Goal: Navigation & Orientation: Find specific page/section

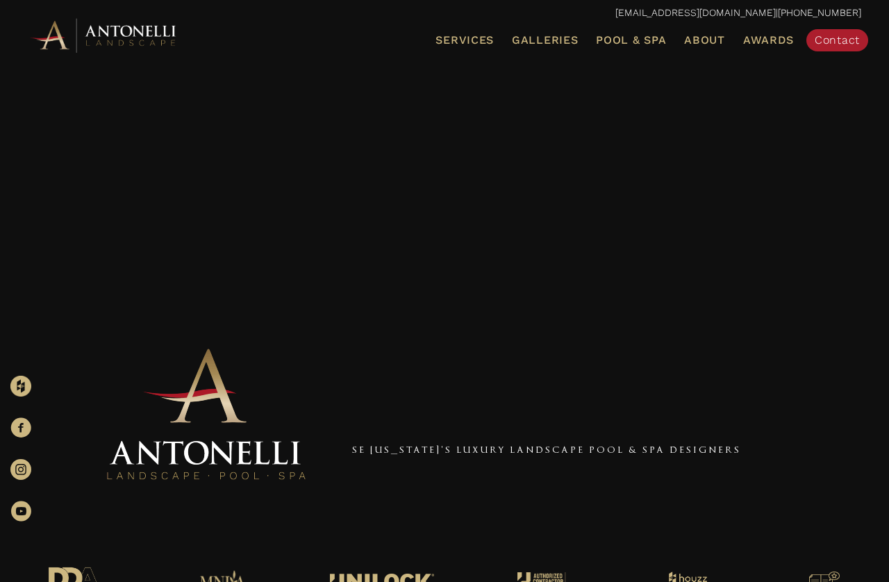
click at [559, 39] on span "Galleries" at bounding box center [545, 39] width 66 height 13
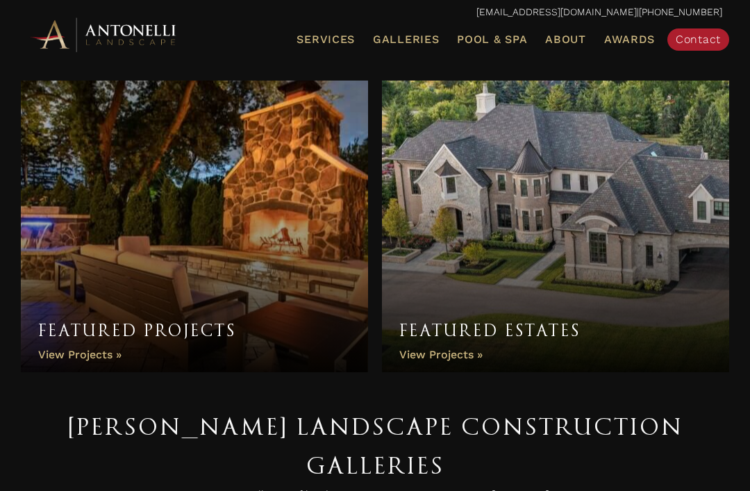
click at [550, 71] on div "Featured Estates Featured Estates View Projects »" at bounding box center [555, 230] width 361 height 327
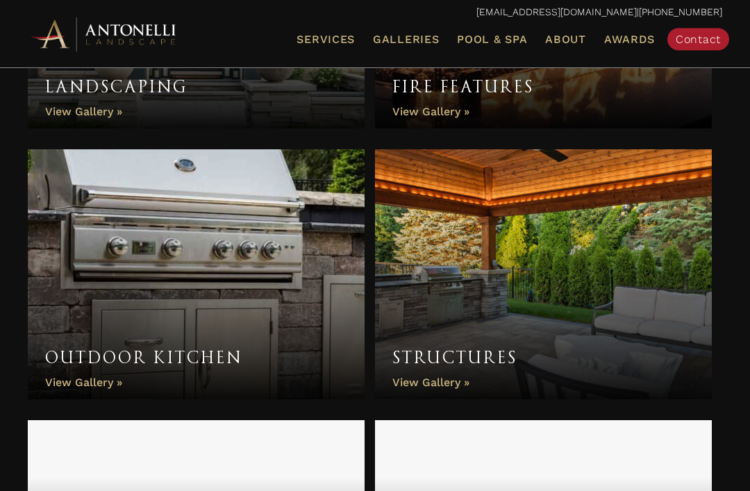
scroll to position [953, 0]
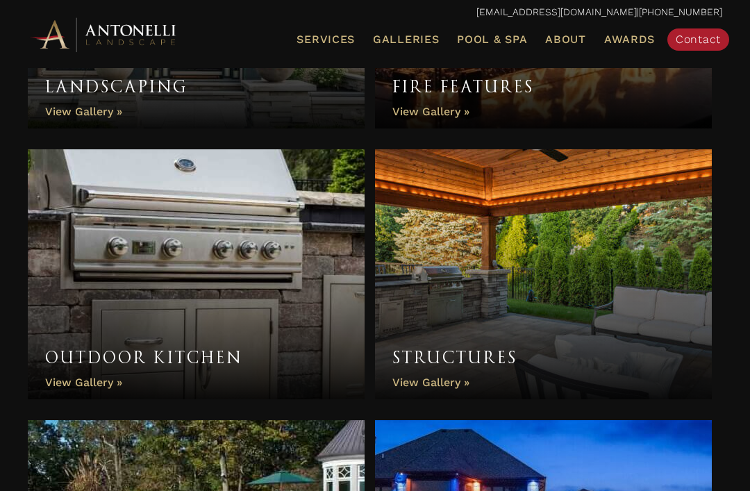
click at [590, 191] on link "Structures" at bounding box center [543, 274] width 337 height 250
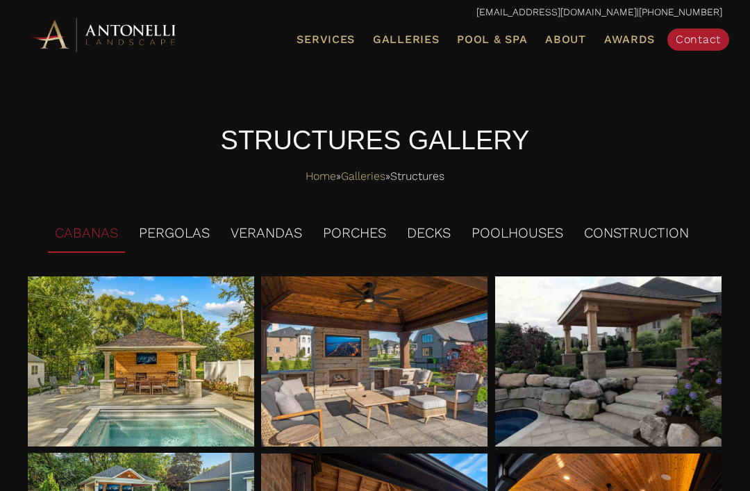
scroll to position [33, 0]
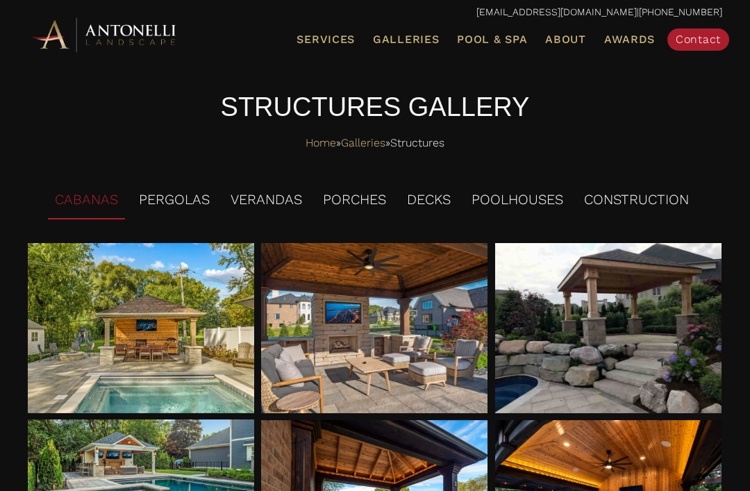
click at [174, 202] on li "PERGOLAS" at bounding box center [174, 200] width 85 height 38
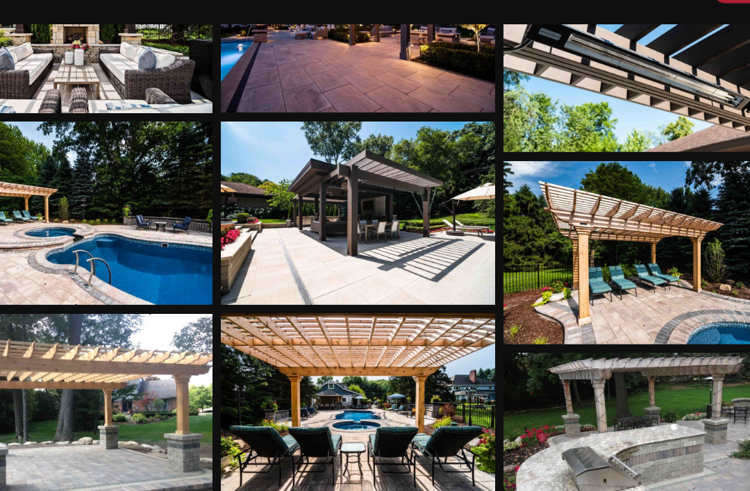
scroll to position [1929, 0]
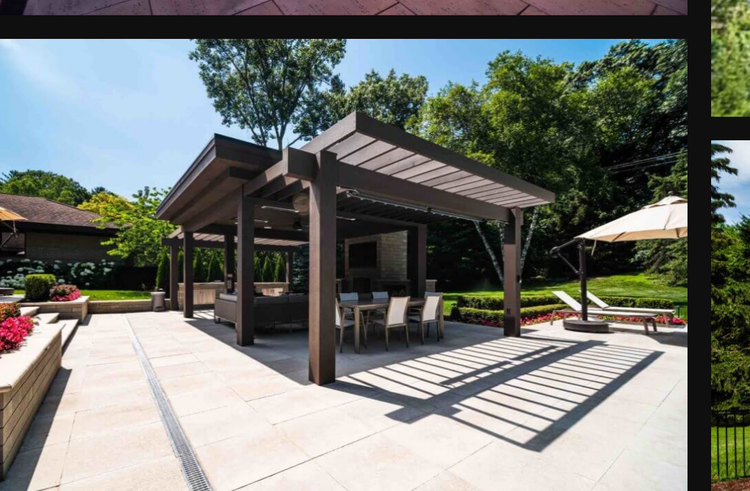
click at [261, 149] on div at bounding box center [374, 224] width 227 height 151
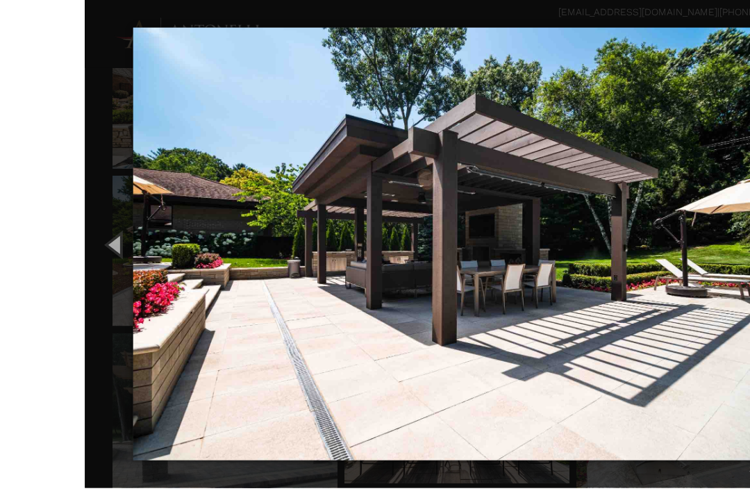
scroll to position [1902, 0]
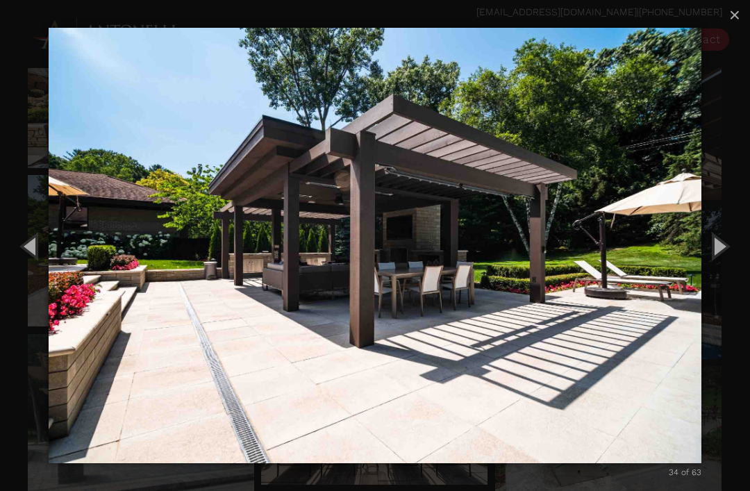
click at [734, 20] on span "×" at bounding box center [735, 15] width 11 height 22
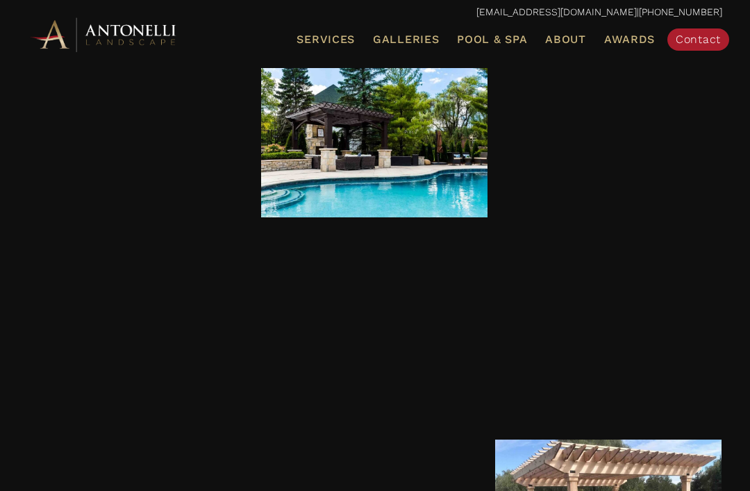
scroll to position [525, 0]
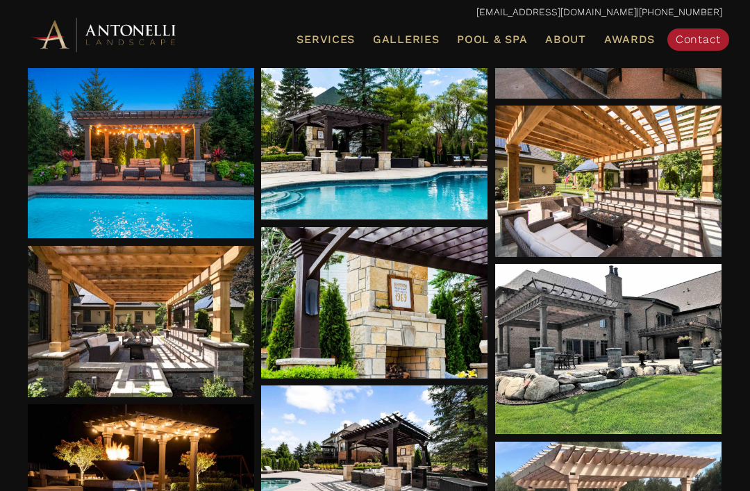
click at [161, 338] on div at bounding box center [141, 321] width 227 height 151
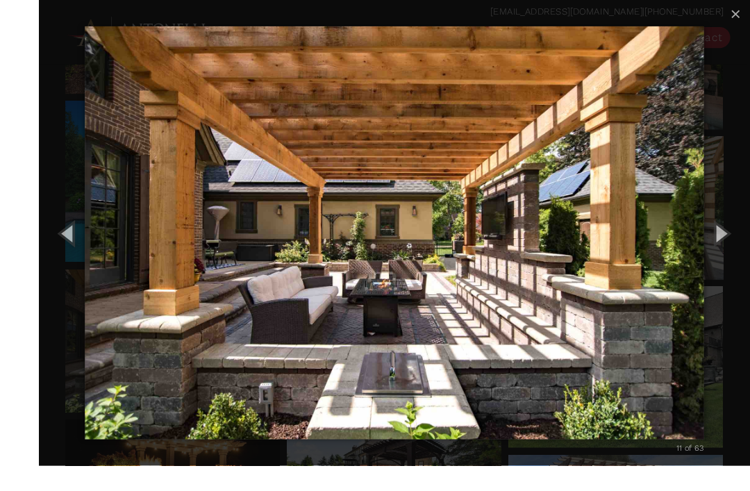
scroll to position [509, 0]
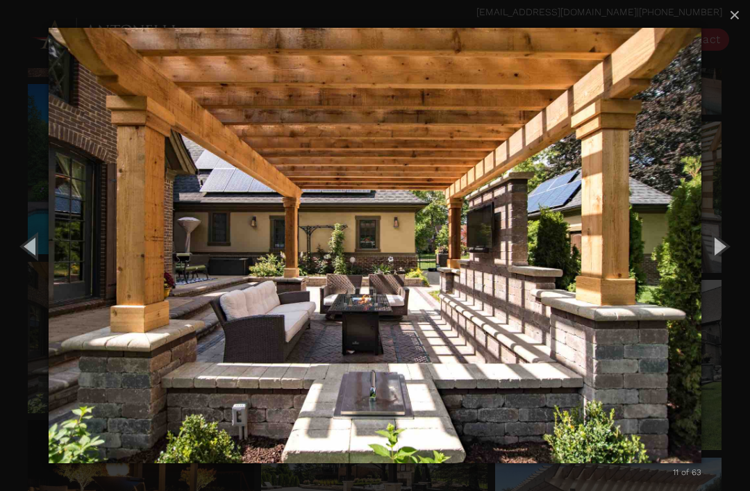
click at [739, 13] on span "×" at bounding box center [735, 15] width 11 height 22
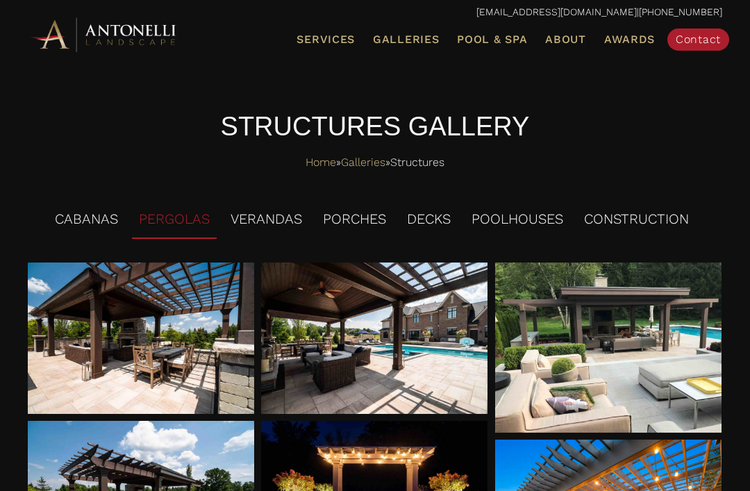
scroll to position [0, 0]
